Goal: Task Accomplishment & Management: Complete application form

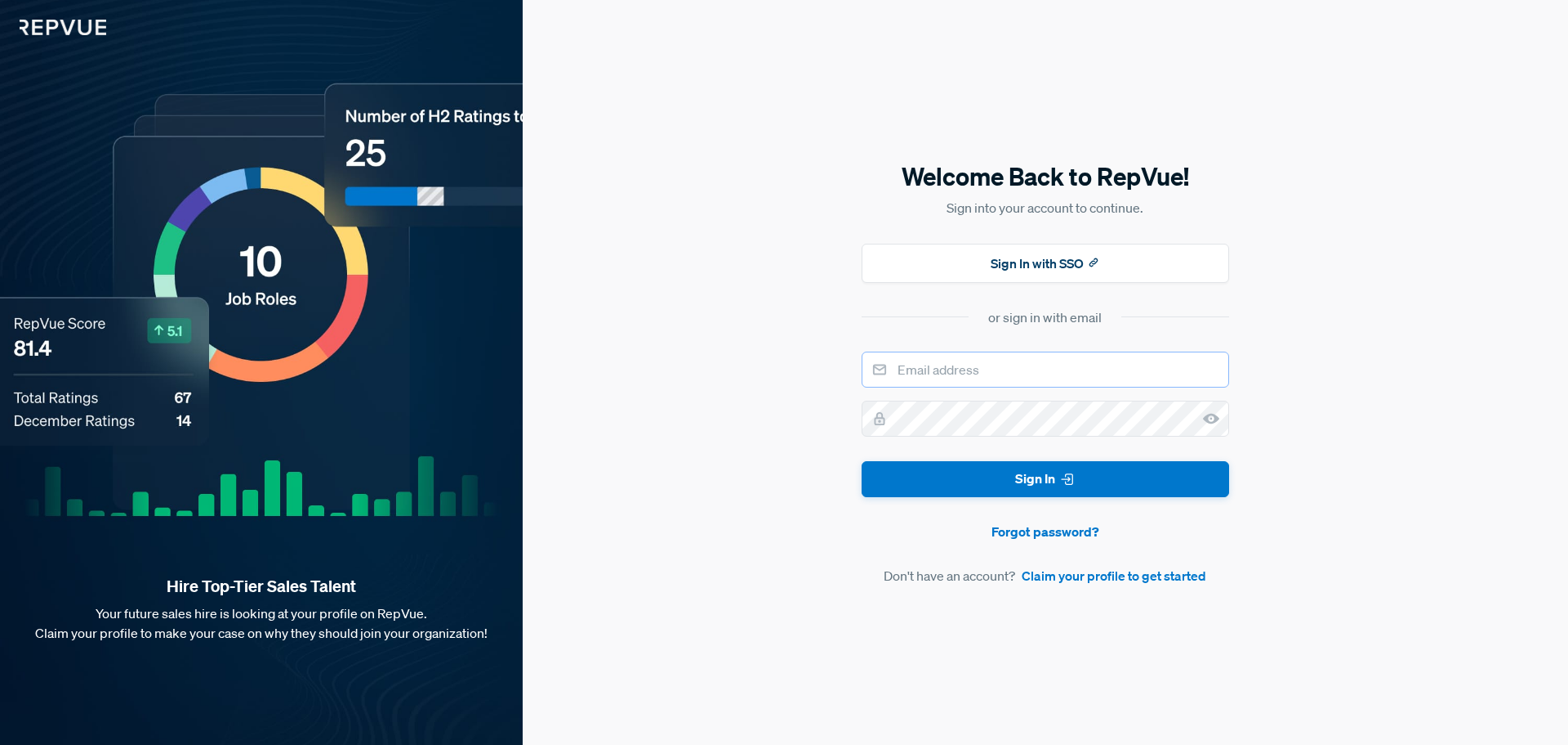
click at [979, 370] on input "email" at bounding box center [1045, 369] width 368 height 36
type input "[EMAIL_ADDRESS][DOMAIN_NAME]"
click at [67, 9] on img at bounding box center [53, 17] width 106 height 35
click at [67, 16] on img at bounding box center [53, 17] width 106 height 35
click at [1100, 578] on link "Claim your profile to get started" at bounding box center [1114, 575] width 184 height 20
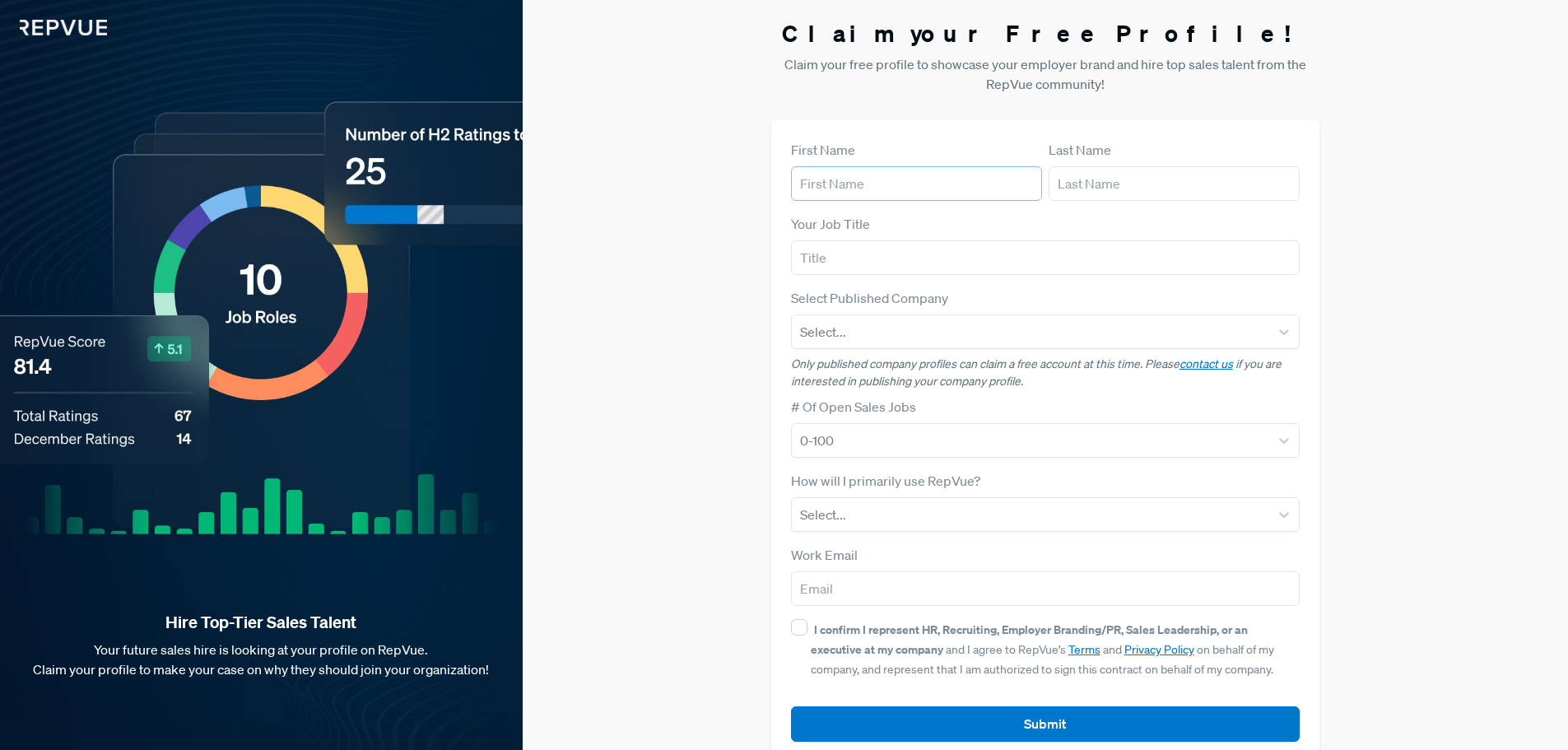
click at [857, 182] on input "text" at bounding box center [916, 184] width 251 height 35
type input "Guendouz"
type input "Aissaoui"
click at [863, 259] on input "text" at bounding box center [1046, 257] width 509 height 35
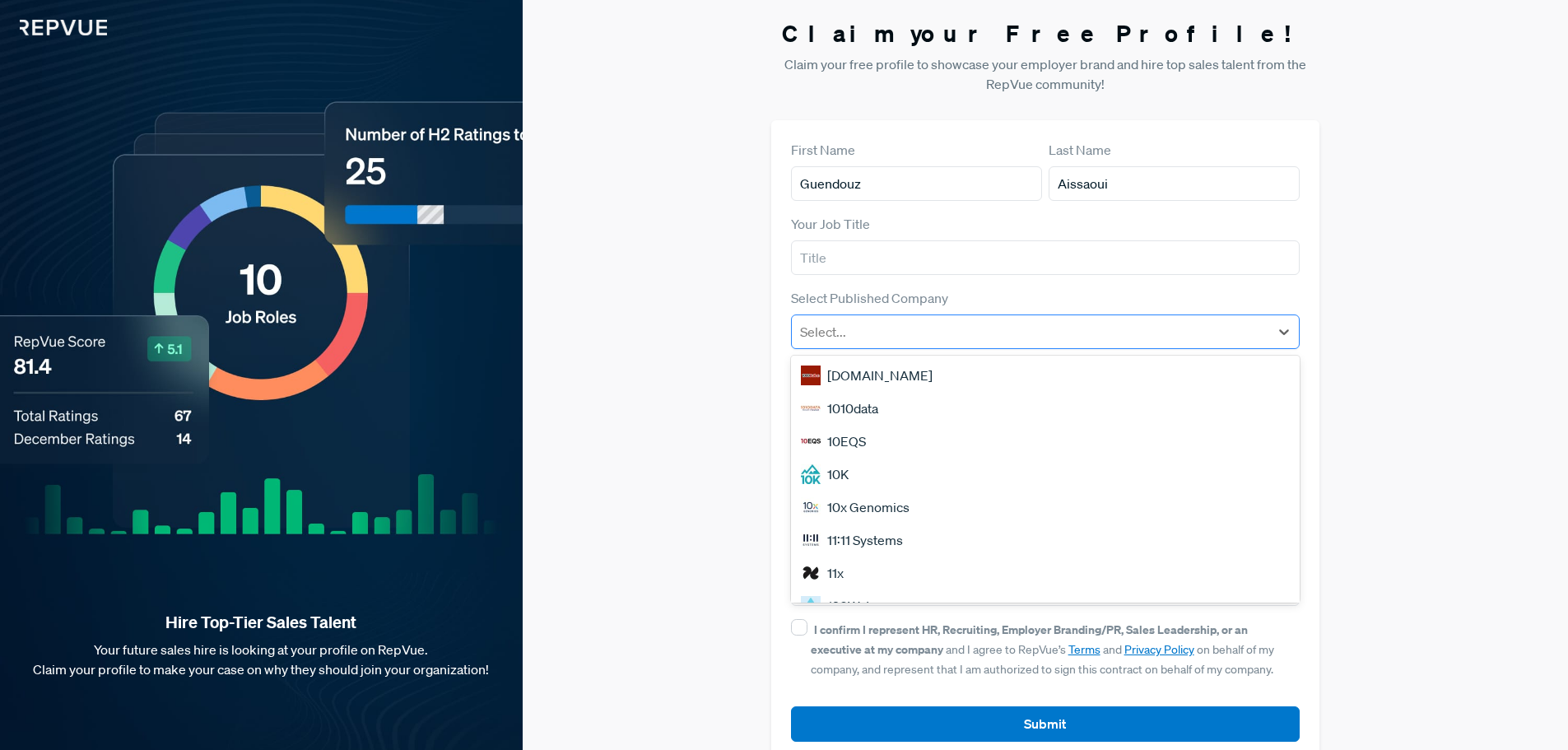
click at [864, 336] on div at bounding box center [1031, 331] width 462 height 23
click at [1141, 334] on div at bounding box center [1031, 331] width 462 height 23
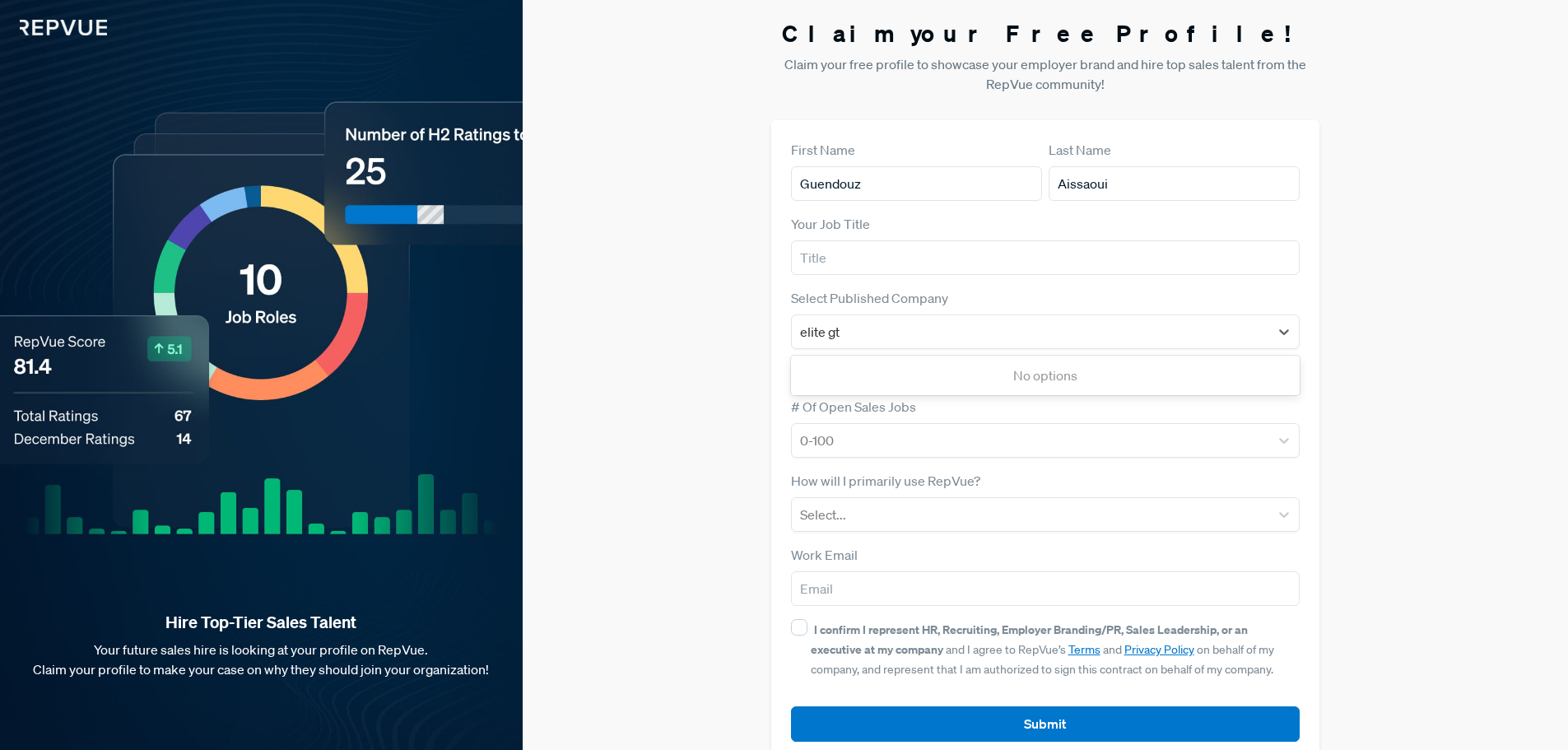
type input "elite gt"
click at [1449, 302] on div "Claim your Free Profile! Claim your free profile to showcase your employer bran…" at bounding box center [1045, 390] width 1046 height 781
